Goal: Go to known website: Access a specific website the user already knows

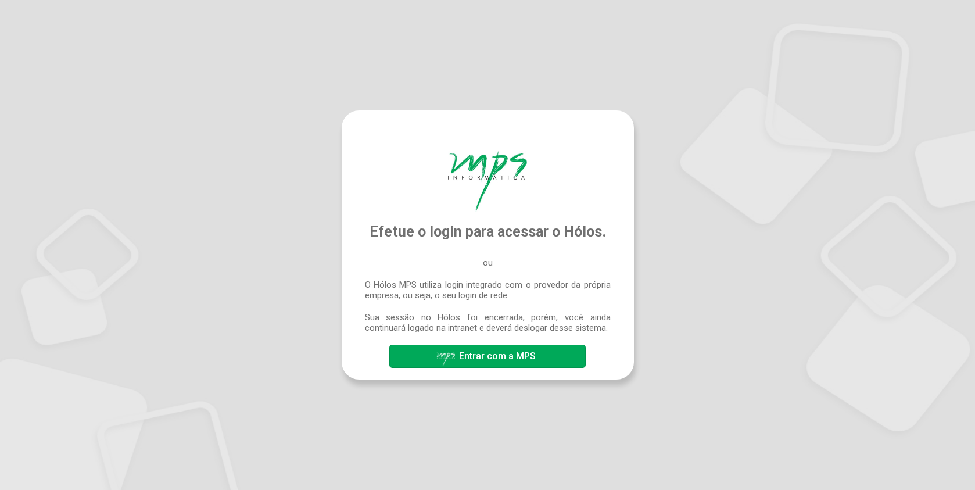
click at [529, 362] on span "Entrar com a MPS" at bounding box center [497, 355] width 77 height 11
